Goal: Transaction & Acquisition: Purchase product/service

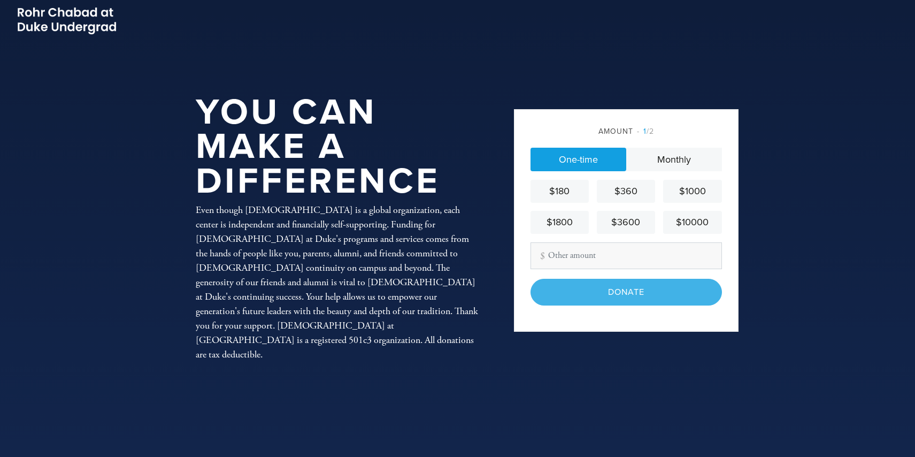
click at [566, 256] on input "Other Amount" at bounding box center [626, 255] width 191 height 27
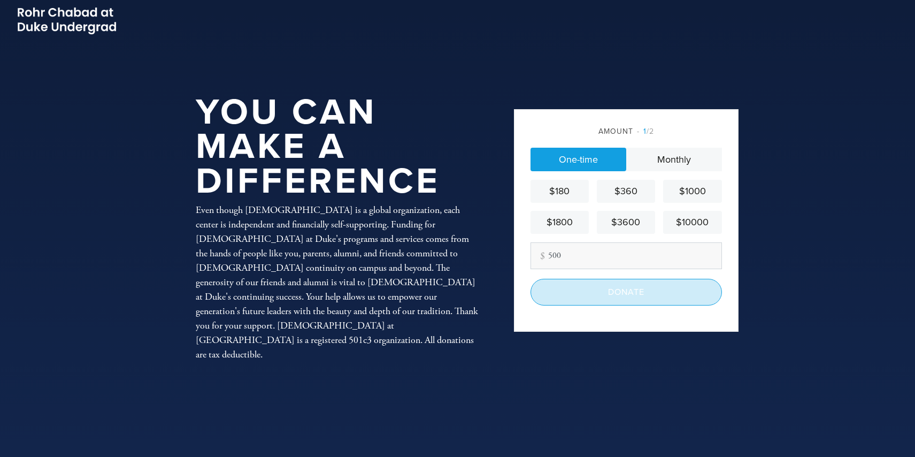
type input "500"
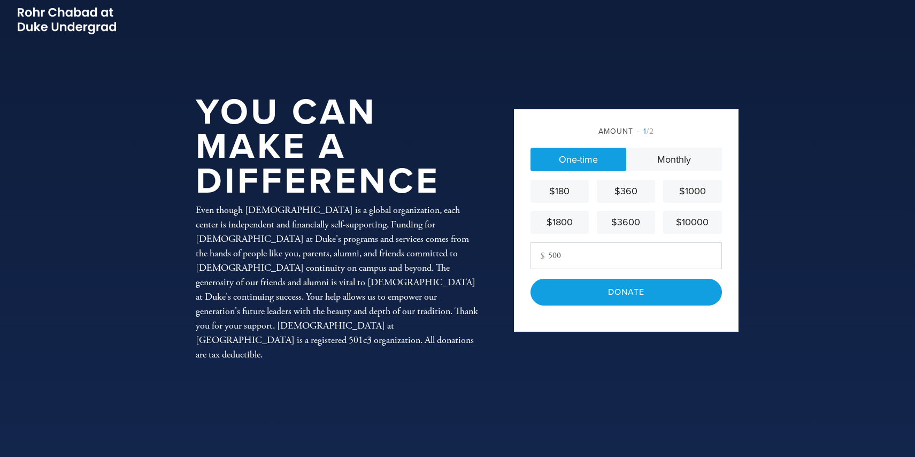
drag, startPoint x: 615, startPoint y: 253, endPoint x: 533, endPoint y: 255, distance: 81.8
click at [533, 255] on input "500" at bounding box center [626, 255] width 191 height 27
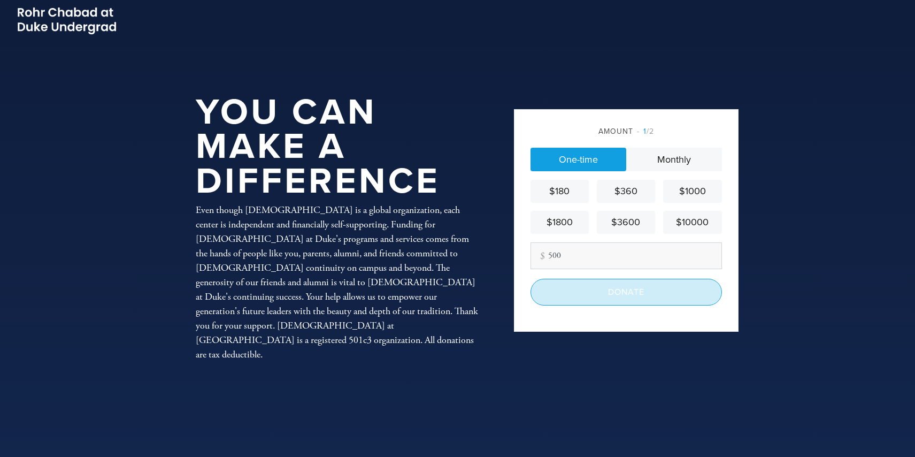
click at [582, 290] on input "Donate" at bounding box center [626, 292] width 191 height 27
type input "500"
click at [552, 291] on input "Donate" at bounding box center [626, 292] width 191 height 27
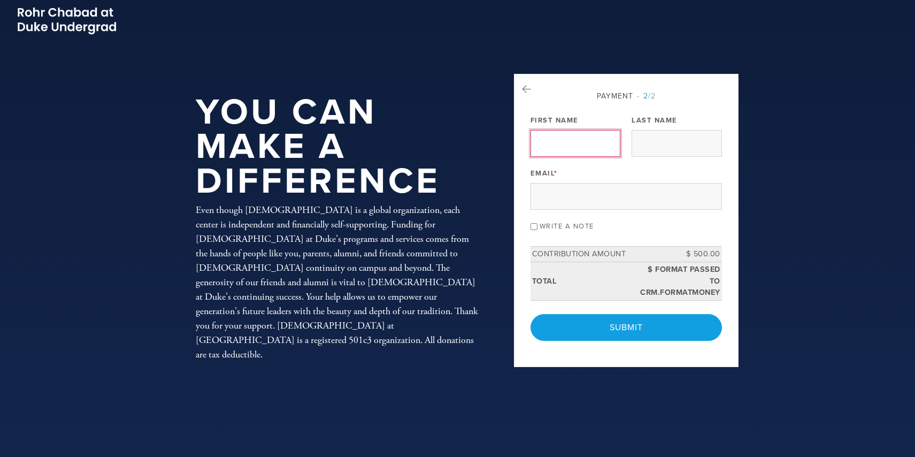
click at [572, 138] on input "First Name" at bounding box center [576, 143] width 90 height 27
type input "marc"
type input "brettler"
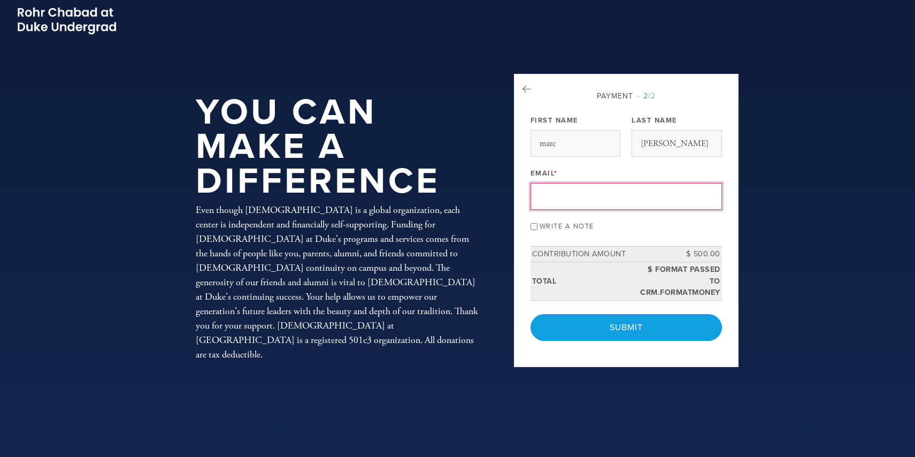
type input "marc.brettler@duke.edu"
click at [532, 225] on input "Write a note" at bounding box center [534, 226] width 7 height 7
checkbox input "true"
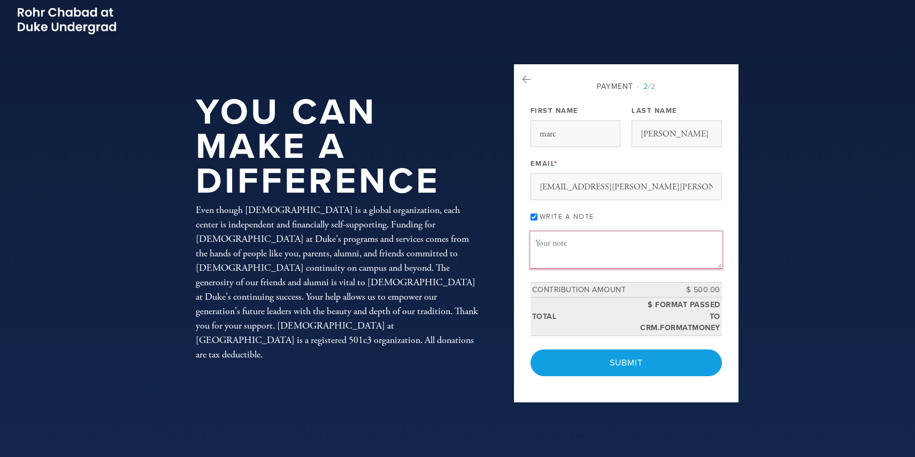
click at [569, 242] on textarea "Message or dedication" at bounding box center [626, 250] width 191 height 36
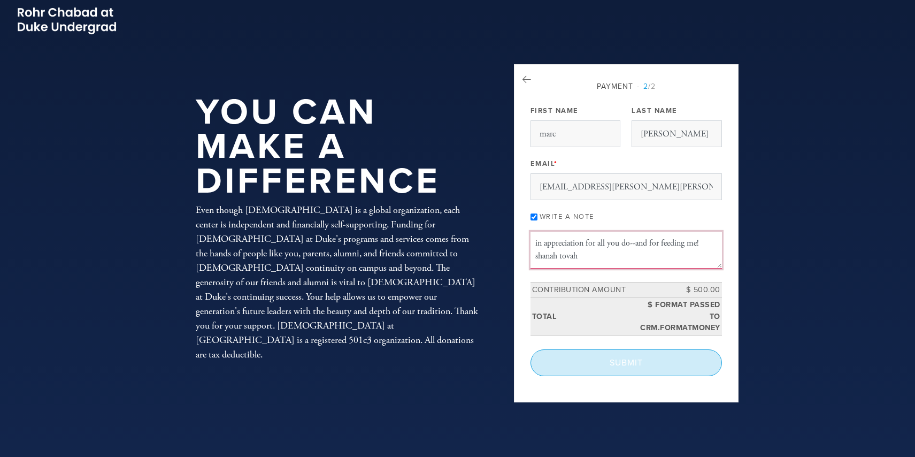
type textarea "in appreciation for all you do--and for feeding me! shanah tovah"
click at [613, 361] on input "Submit" at bounding box center [626, 362] width 191 height 27
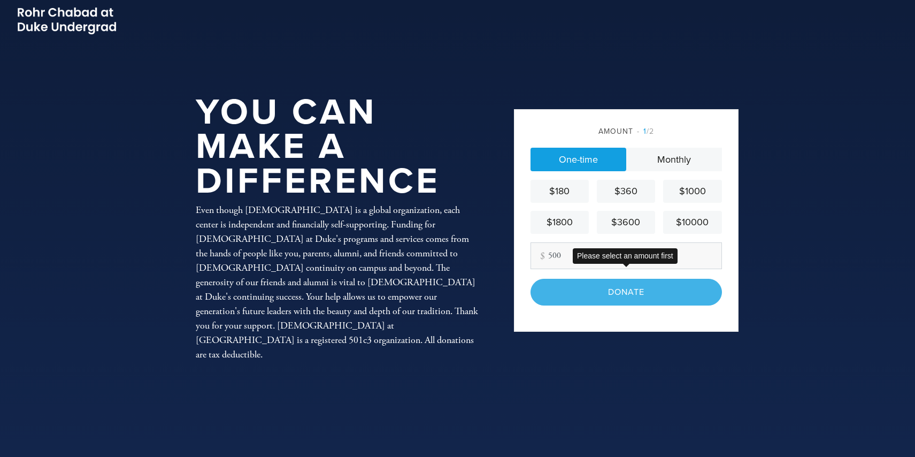
click at [644, 300] on div "Donate" at bounding box center [626, 292] width 191 height 27
drag, startPoint x: 570, startPoint y: 255, endPoint x: 538, endPoint y: 252, distance: 32.2
click at [538, 252] on input "500" at bounding box center [626, 255] width 191 height 27
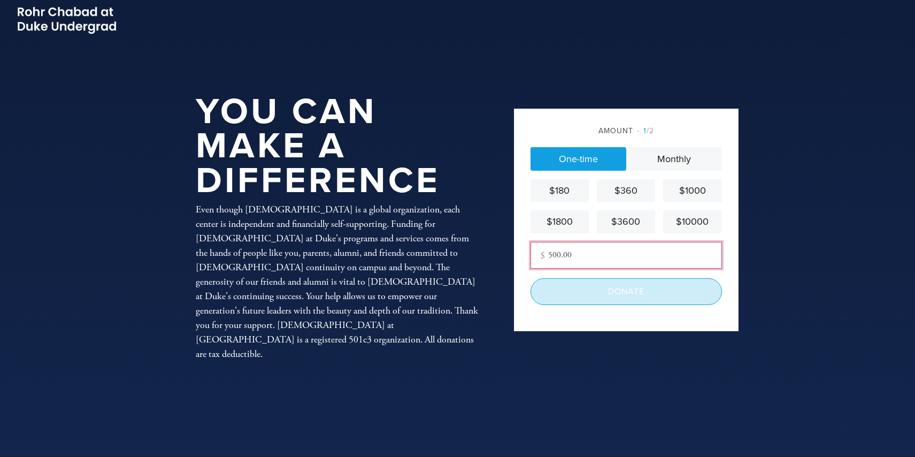
scroll to position [1, 0]
type input "500.00"
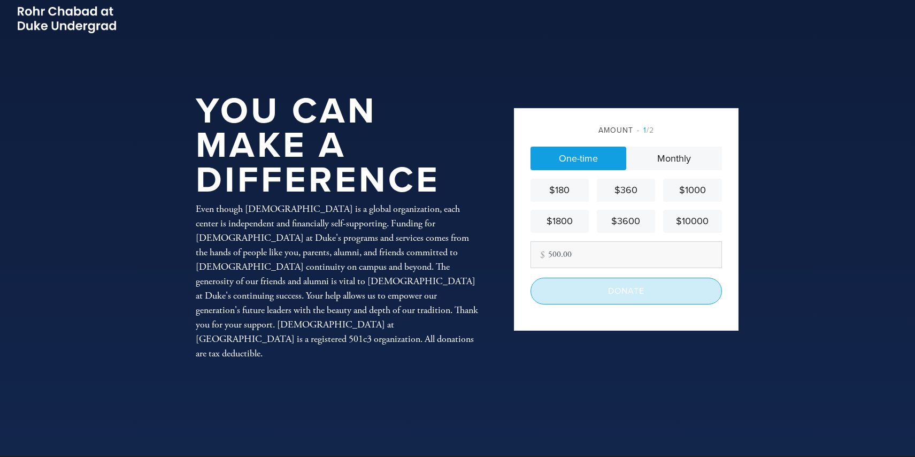
click at [591, 294] on input "Donate" at bounding box center [626, 291] width 191 height 27
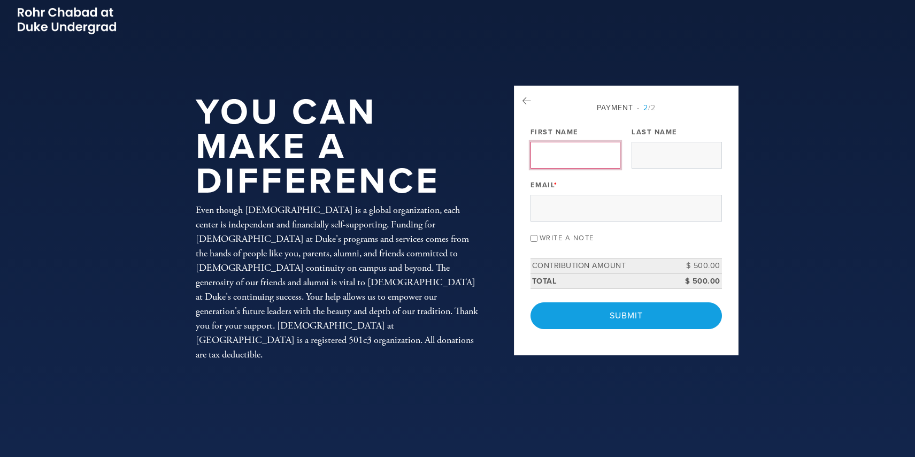
click at [572, 157] on input "First Name" at bounding box center [576, 155] width 90 height 27
type input "marc"
type input "brettler"
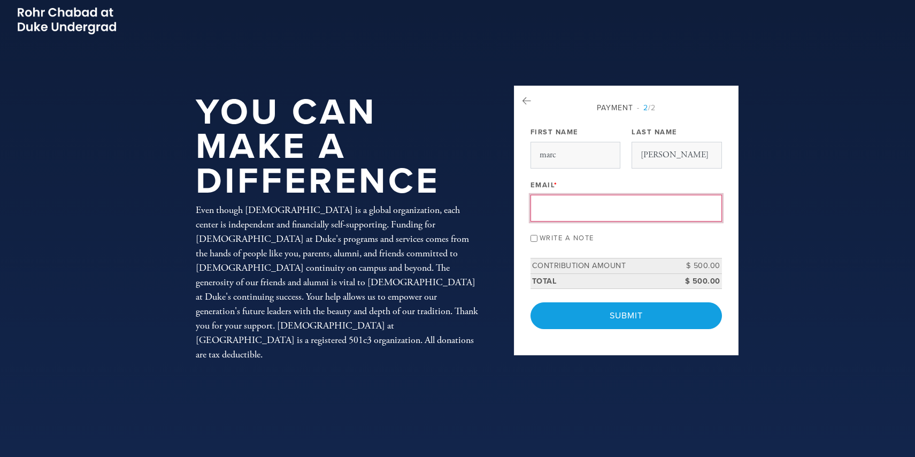
type input "marc.brettler@duke.edu"
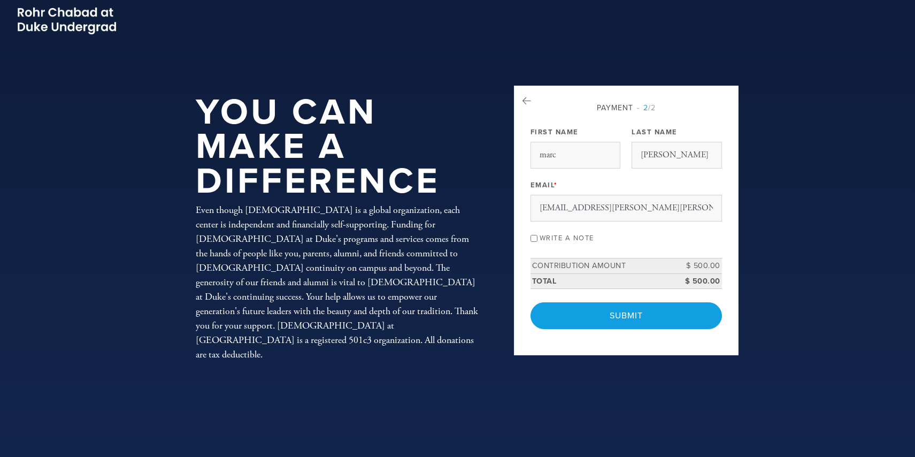
click at [535, 237] on input "Write a note" at bounding box center [534, 238] width 7 height 7
checkbox input "true"
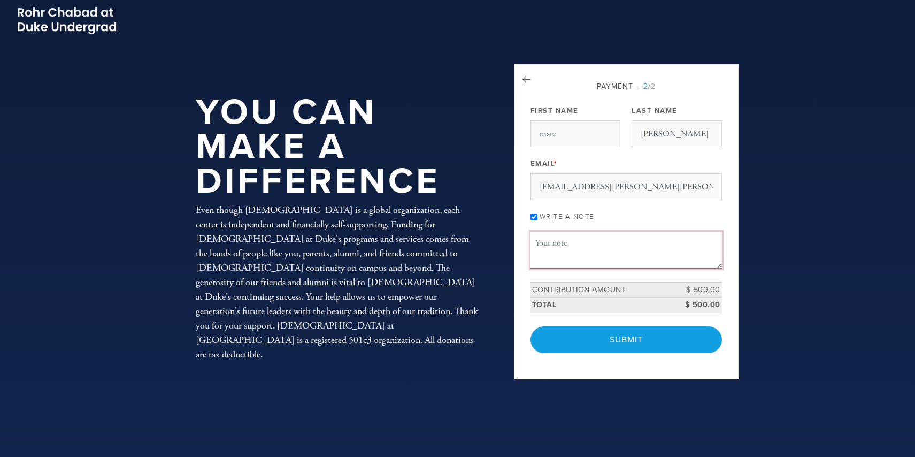
click at [603, 247] on textarea "Message or dedication" at bounding box center [626, 250] width 191 height 36
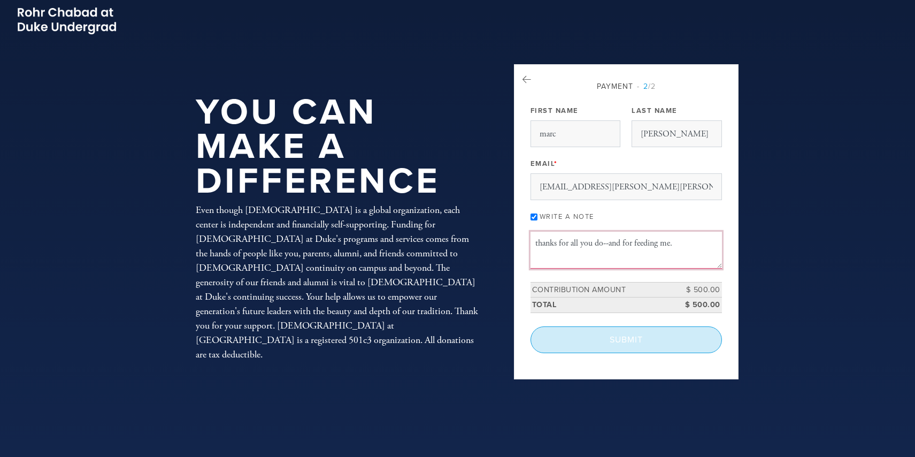
type textarea "thanks for all you do--and for feeding me."
click at [631, 340] on input "Submit" at bounding box center [626, 339] width 191 height 27
